Goal: Find specific page/section: Find specific page/section

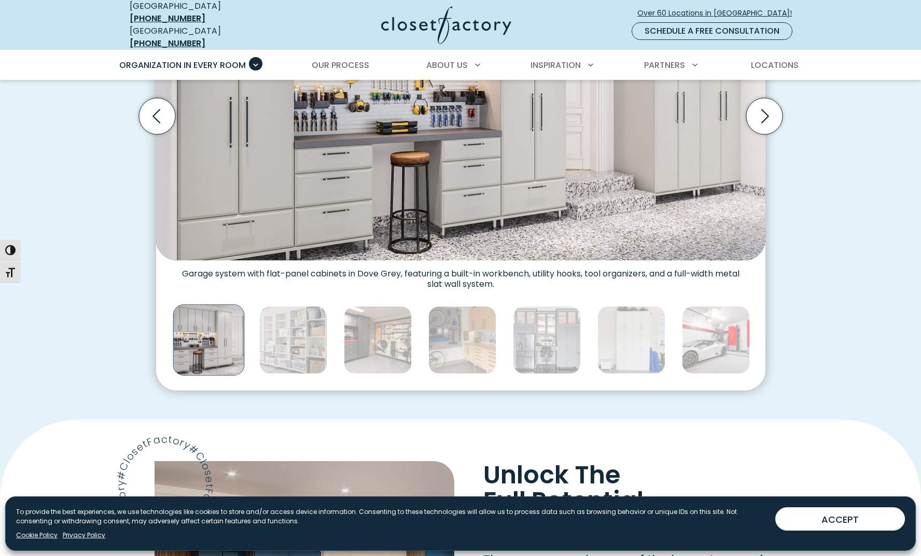
scroll to position [467, 0]
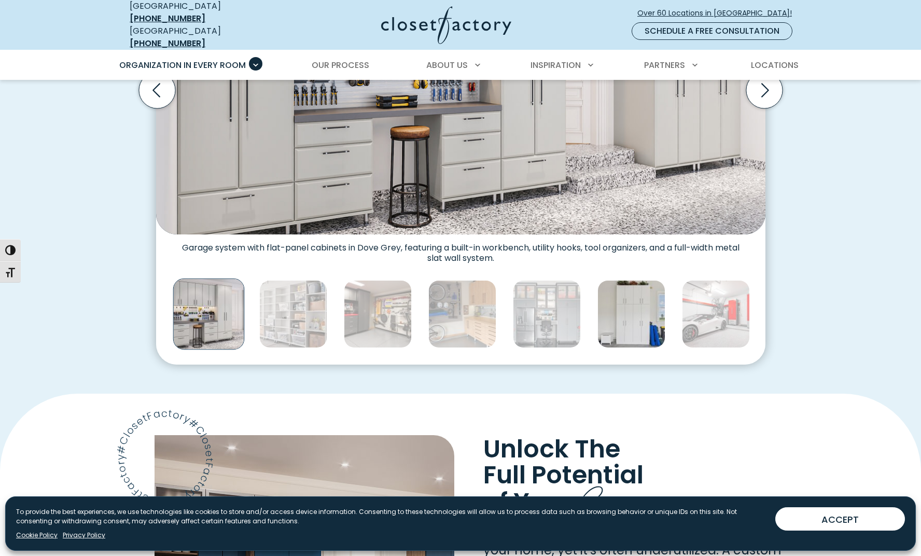
click at [632, 300] on img "Thumbnail Gallery" at bounding box center [631, 314] width 68 height 68
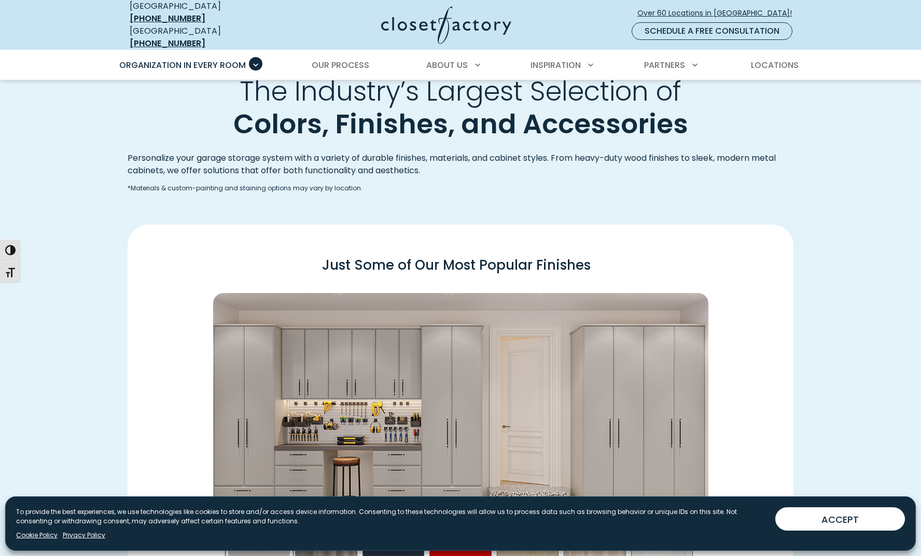
scroll to position [1297, 0]
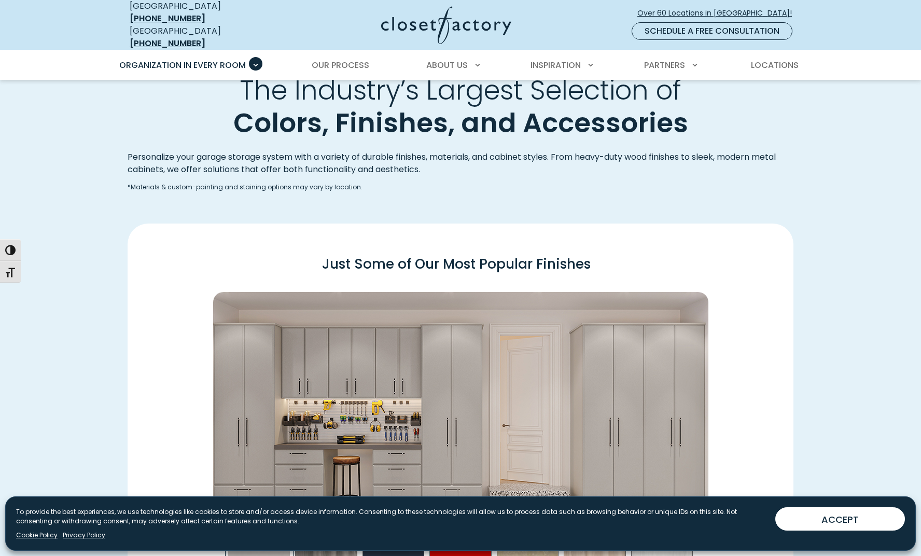
click at [829, 529] on button "ACCEPT" at bounding box center [840, 518] width 130 height 23
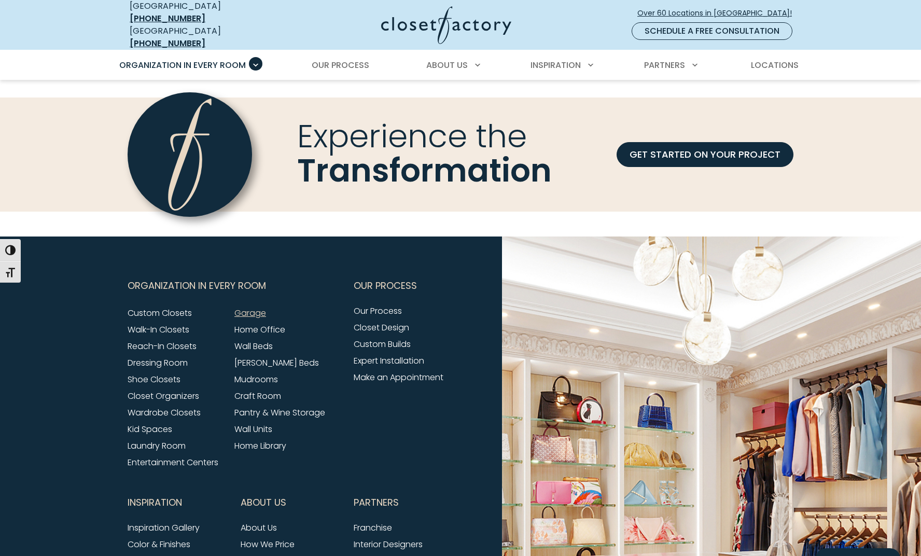
scroll to position [3319, 0]
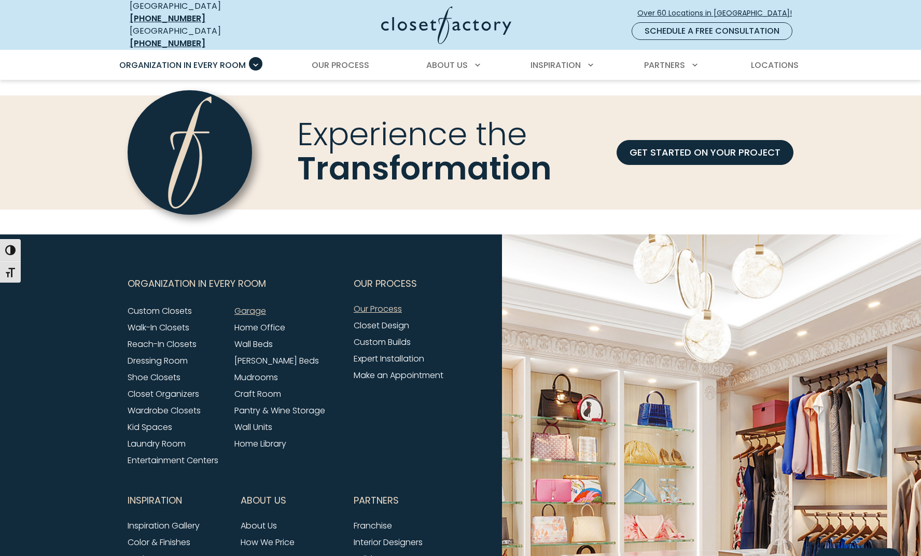
click at [387, 303] on link "Our Process" at bounding box center [378, 309] width 48 height 12
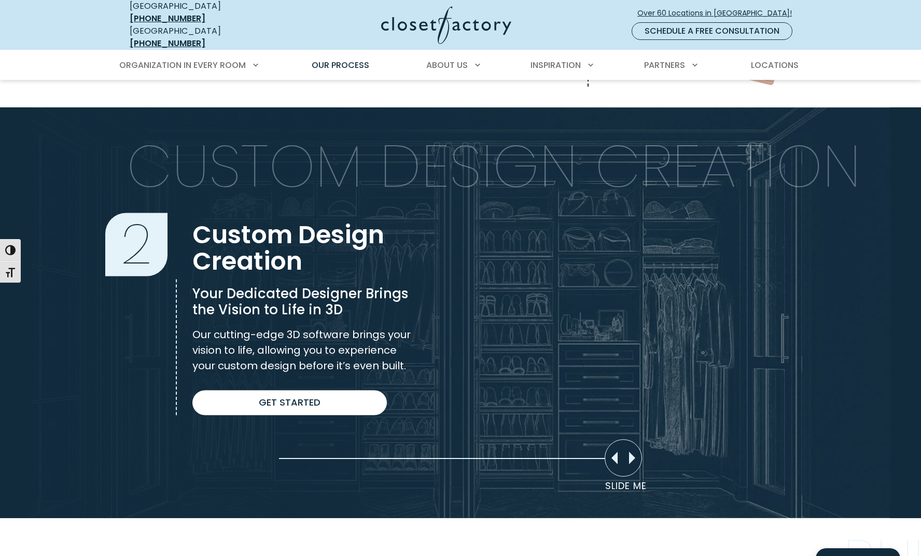
scroll to position [622, 0]
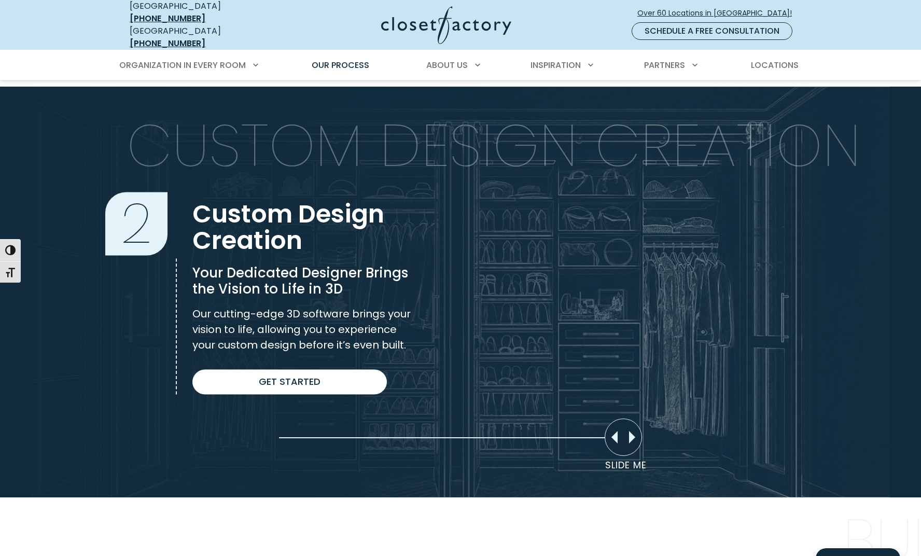
click at [272, 387] on section "Custom Design Creation 2 Custom Design Creation Your Dedicated Designer Brings …" at bounding box center [460, 292] width 921 height 410
click at [274, 371] on link "Get Started" at bounding box center [289, 381] width 194 height 25
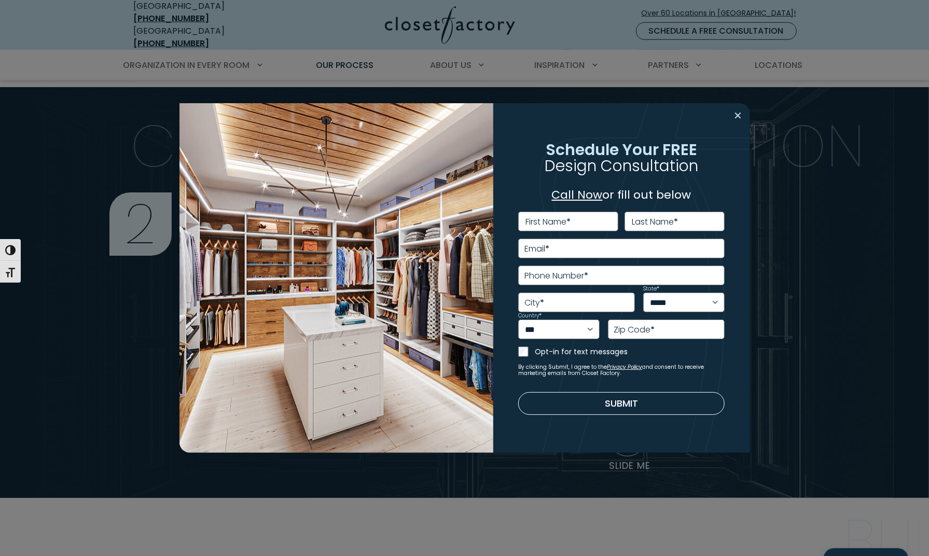
click at [739, 114] on button "Close modal" at bounding box center [738, 115] width 15 height 17
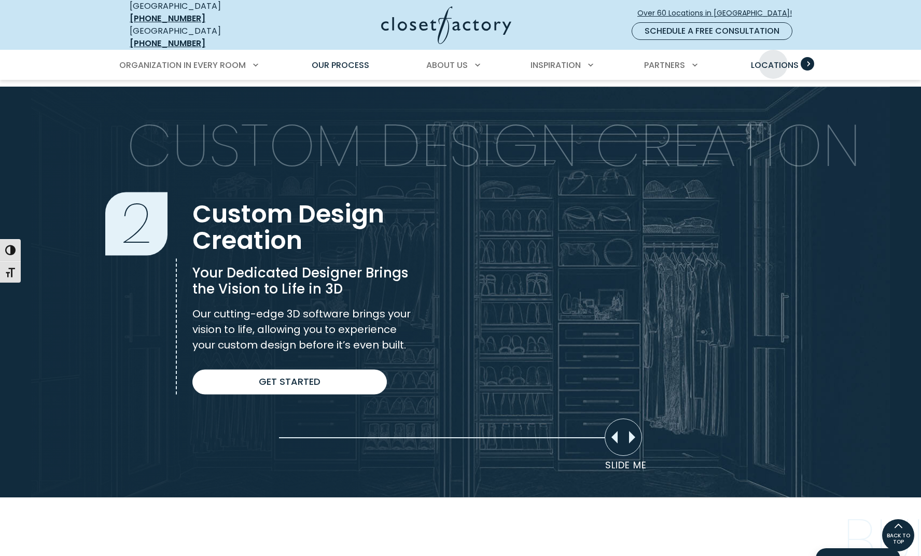
click at [773, 59] on span "Locations" at bounding box center [775, 65] width 48 height 12
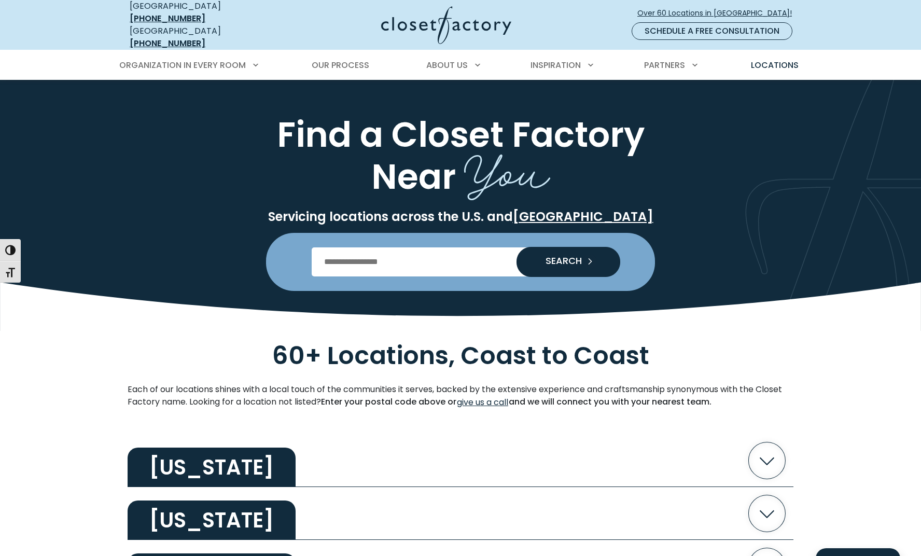
click at [385, 259] on input "Enter Postal Code" at bounding box center [461, 261] width 298 height 29
type input "*****"
click at [566, 256] on span "SEARCH" at bounding box center [559, 260] width 45 height 9
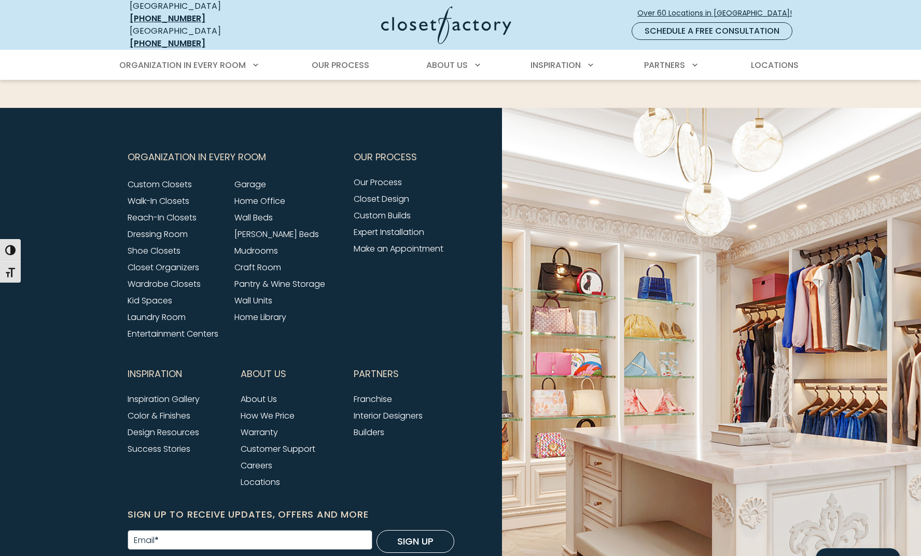
scroll to position [3216, 0]
